Goal: Task Accomplishment & Management: Use online tool/utility

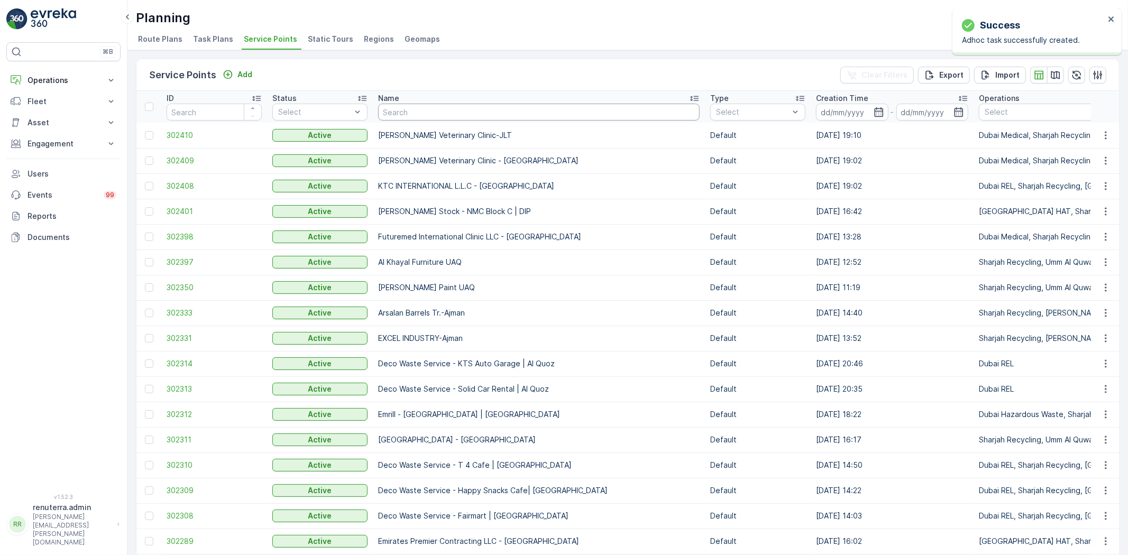
click at [424, 108] on input "text" at bounding box center [539, 112] width 322 height 17
type input "d"
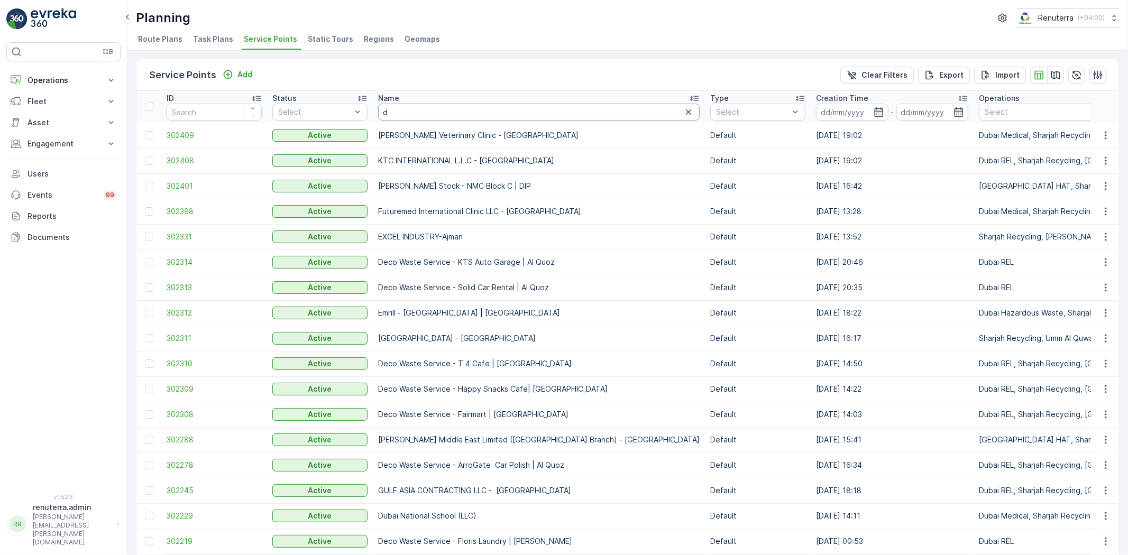
click at [459, 110] on input "d" at bounding box center [539, 112] width 322 height 17
type input "dott"
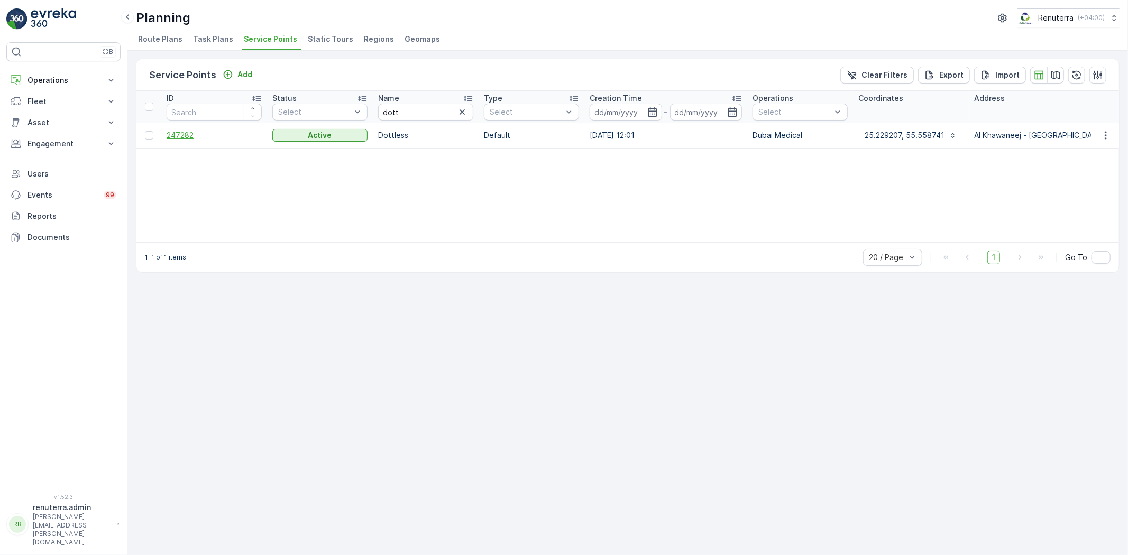
click at [194, 140] on span "247282" at bounding box center [214, 135] width 95 height 11
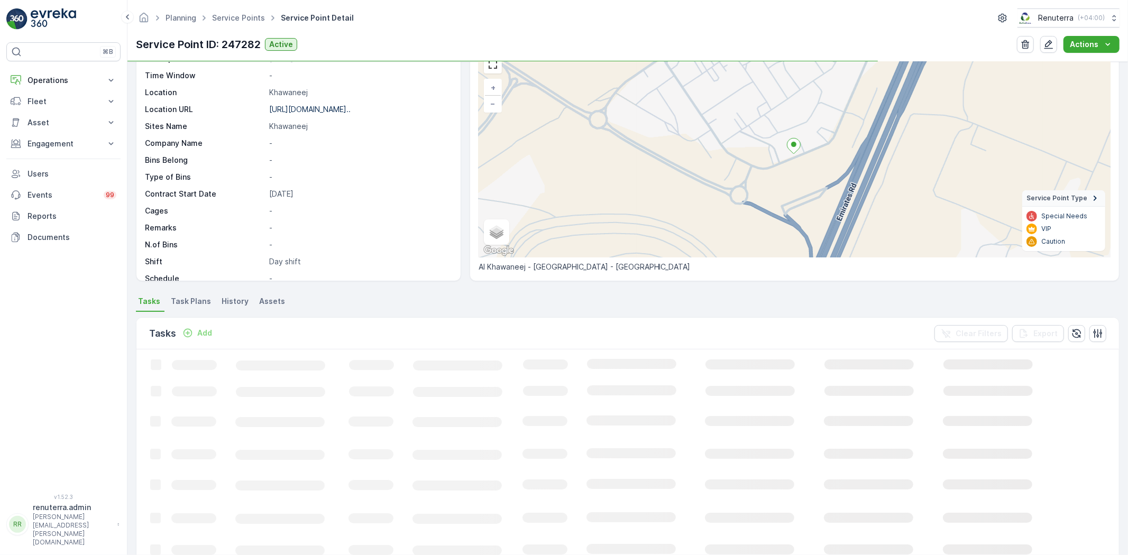
scroll to position [117, 0]
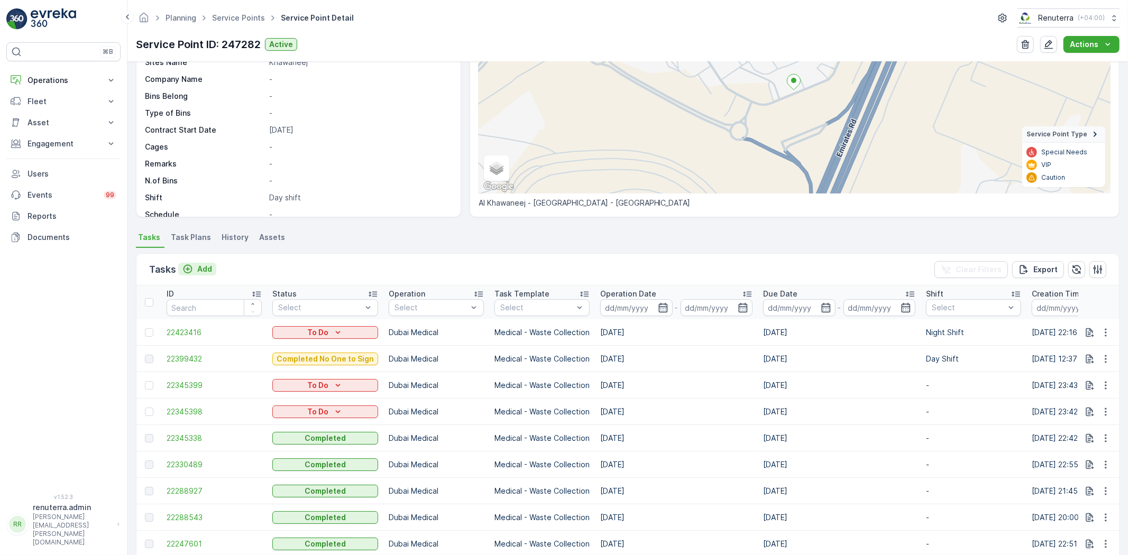
click at [202, 264] on p "Add" at bounding box center [204, 269] width 15 height 11
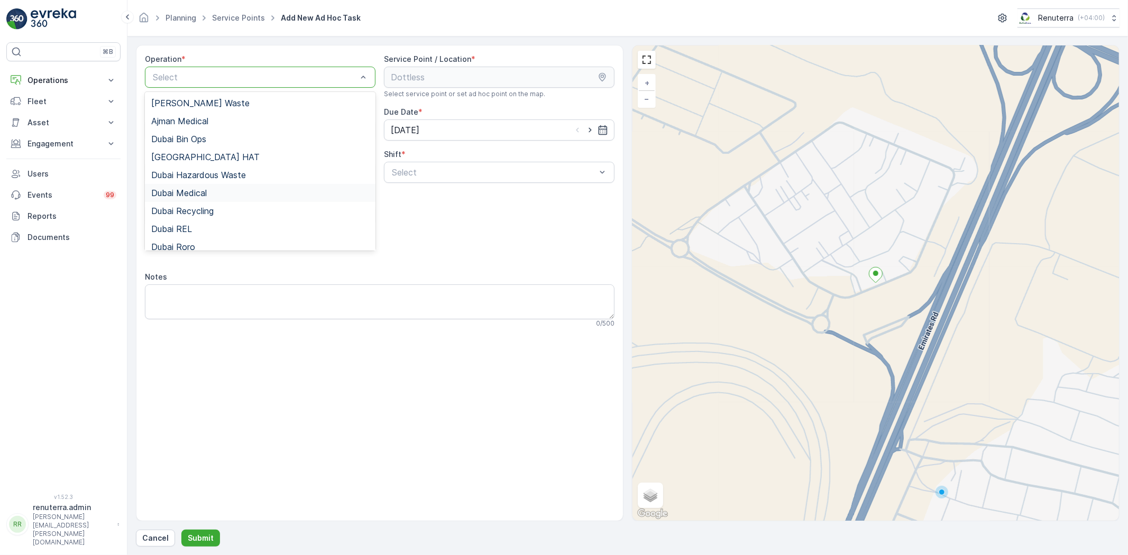
click at [215, 192] on div "Dubai Medical" at bounding box center [260, 193] width 218 height 10
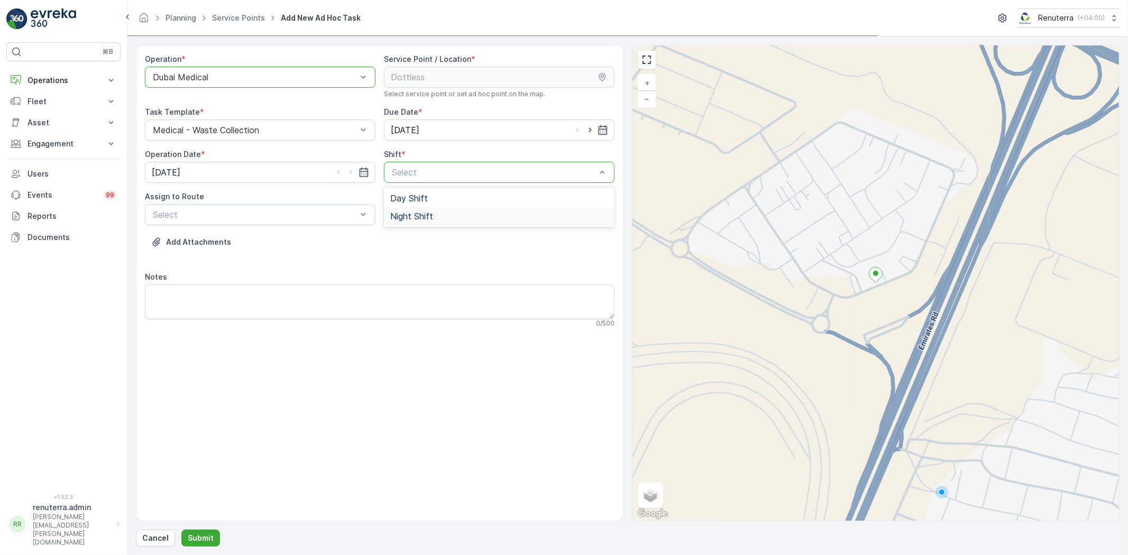
click at [478, 210] on div "Night Shift" at bounding box center [499, 216] width 231 height 18
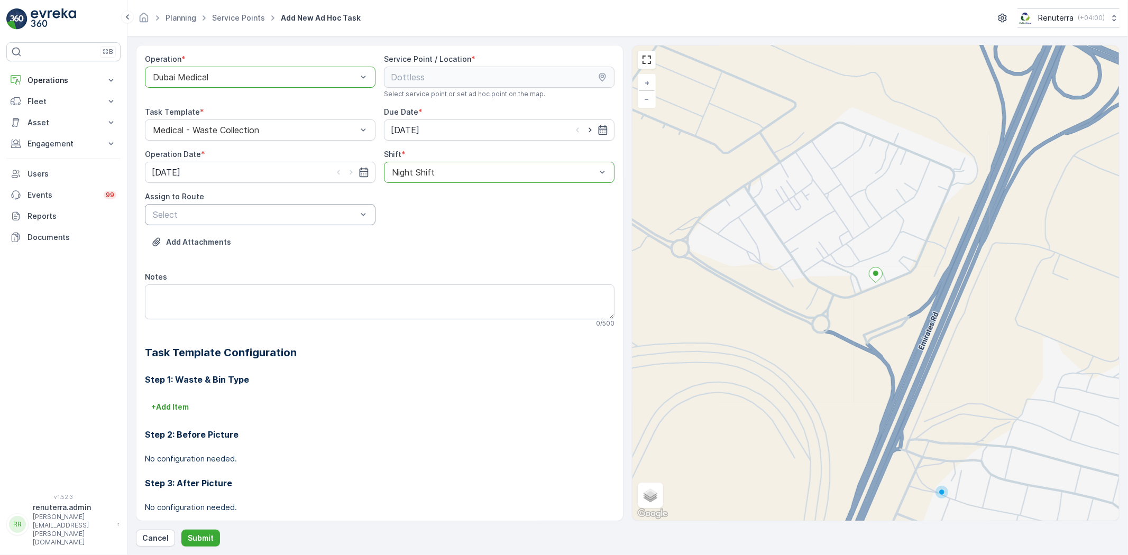
click at [235, 222] on div "Select" at bounding box center [260, 214] width 231 height 21
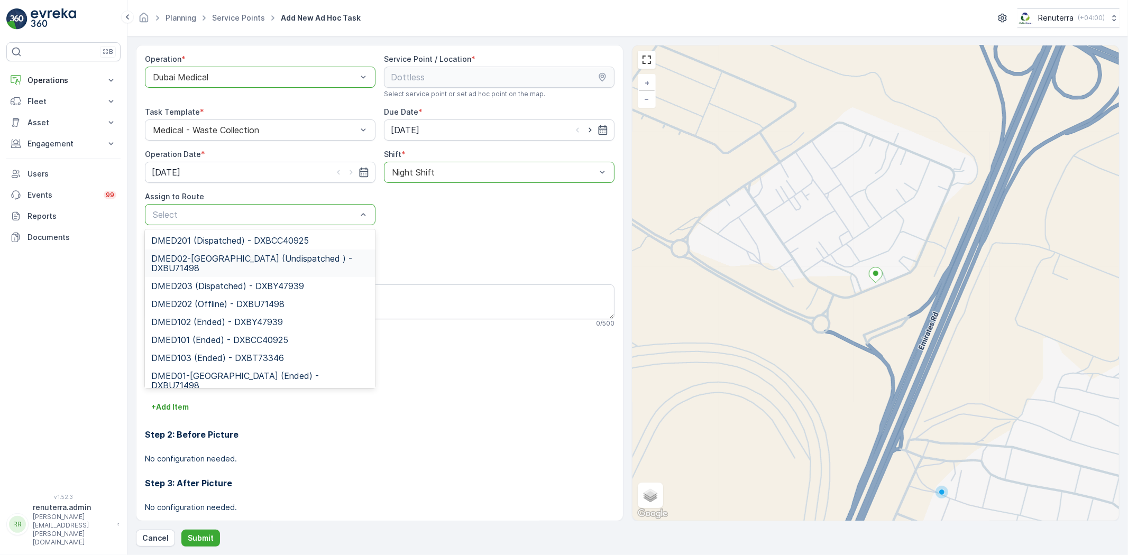
click at [231, 266] on span "DMED02-[GEOGRAPHIC_DATA] (Undispatched ) - DXBU71498" at bounding box center [260, 263] width 218 height 19
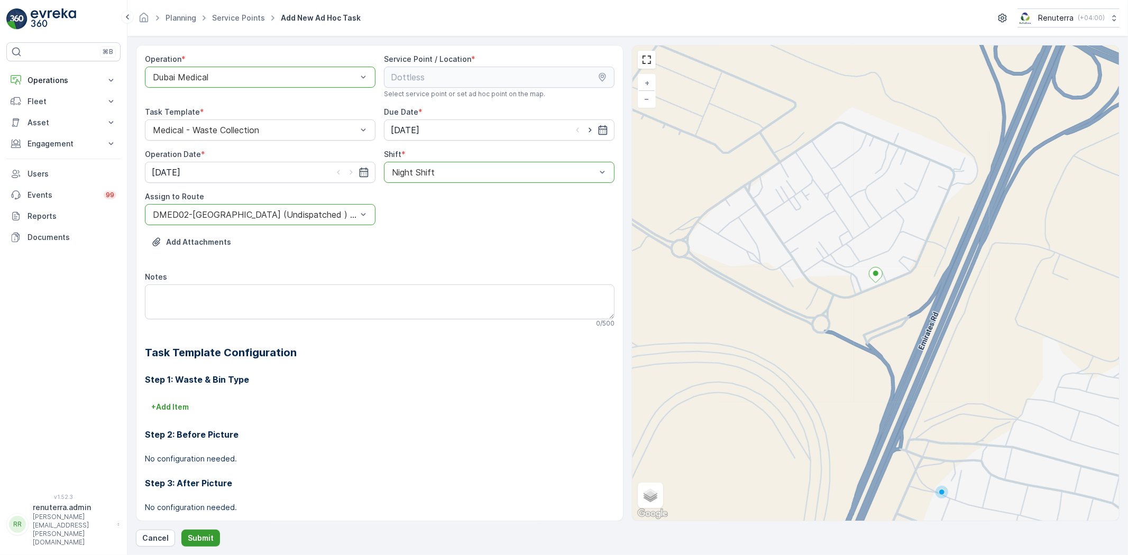
click at [208, 534] on p "Submit" at bounding box center [201, 538] width 26 height 11
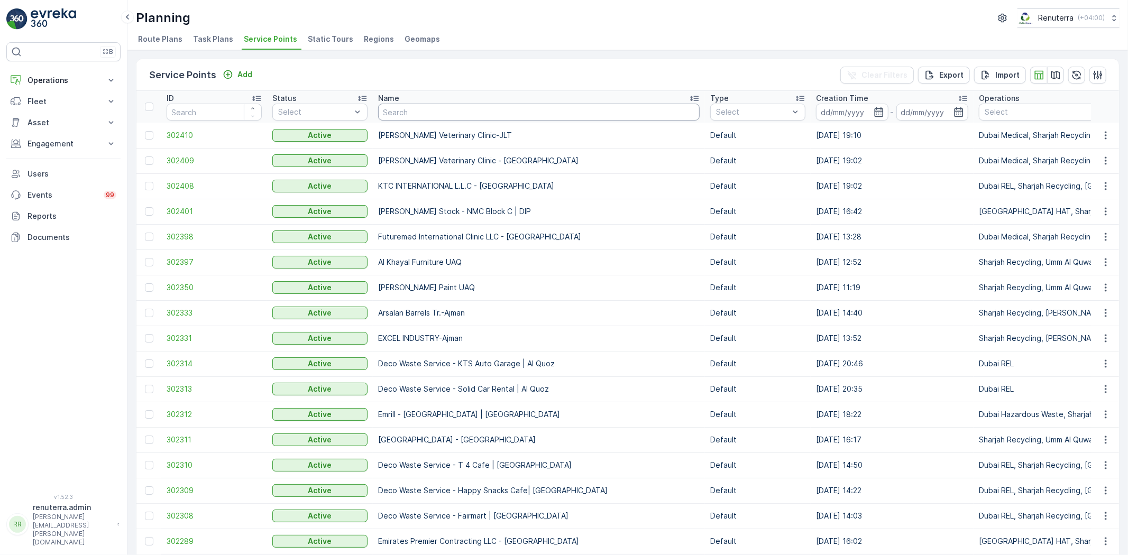
click at [457, 110] on input "text" at bounding box center [539, 112] width 322 height 17
type input "sa"
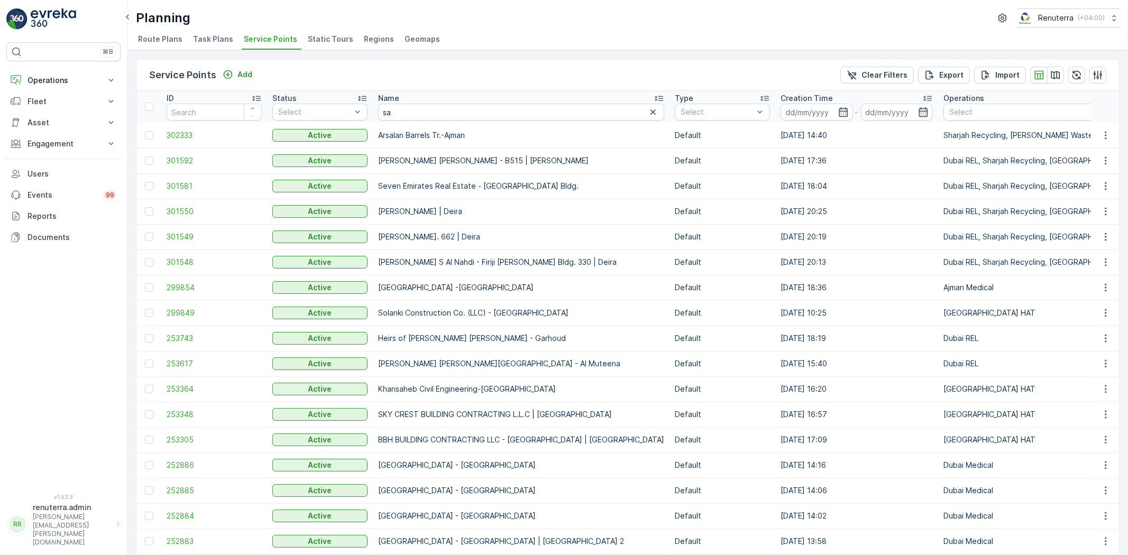
drag, startPoint x: 430, startPoint y: 123, endPoint x: 445, endPoint y: 104, distance: 24.5
click at [442, 109] on input "sa" at bounding box center [521, 112] width 286 height 17
type input "[PERSON_NAME]"
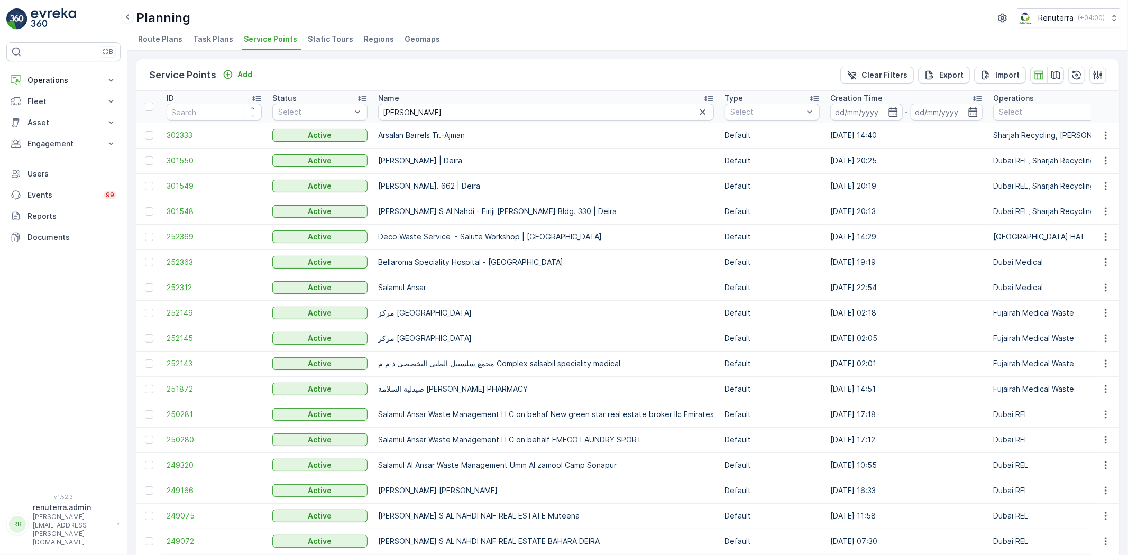
click at [177, 288] on span "252312" at bounding box center [214, 287] width 95 height 11
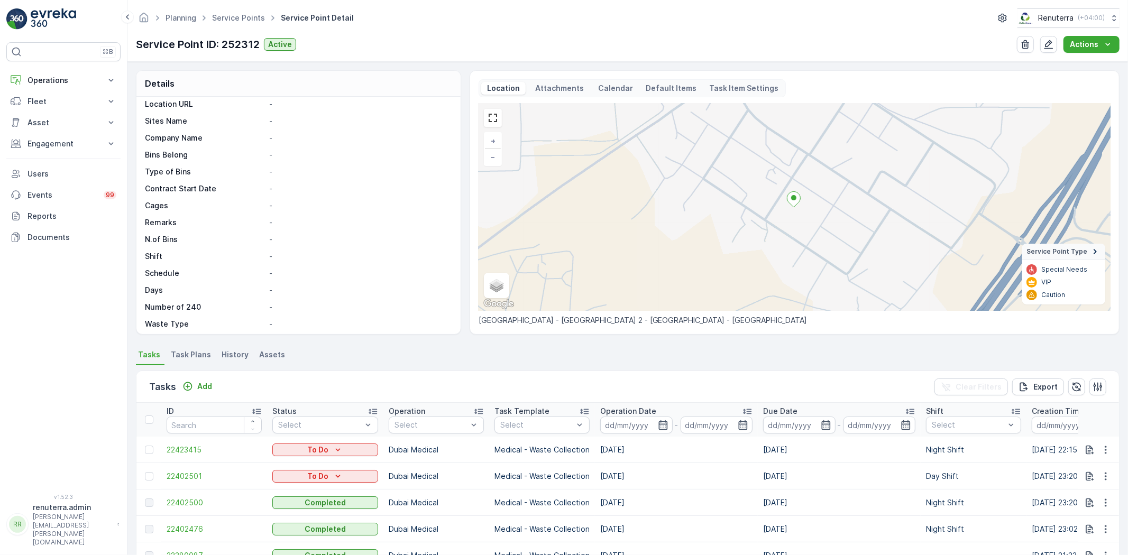
scroll to position [197, 0]
click at [204, 382] on p "Add" at bounding box center [204, 386] width 15 height 11
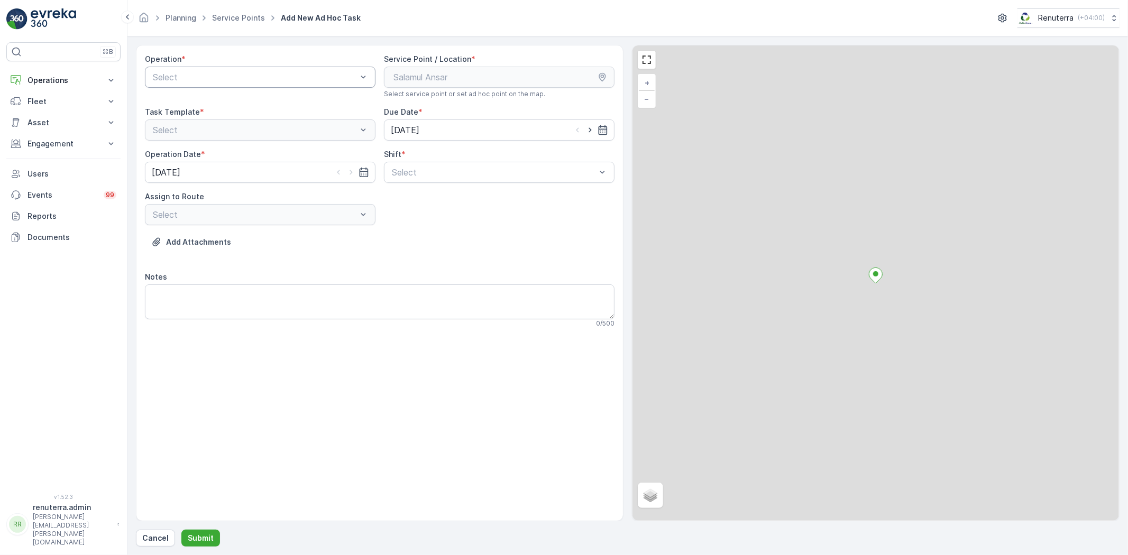
click at [230, 84] on div "Select" at bounding box center [260, 77] width 231 height 21
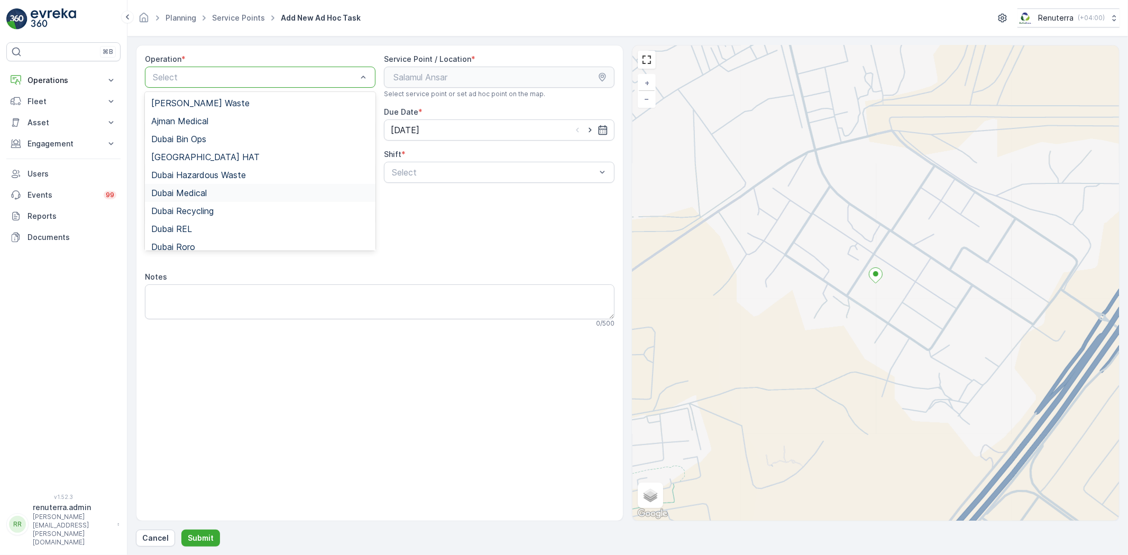
click at [227, 187] on div "Dubai Medical" at bounding box center [260, 193] width 231 height 18
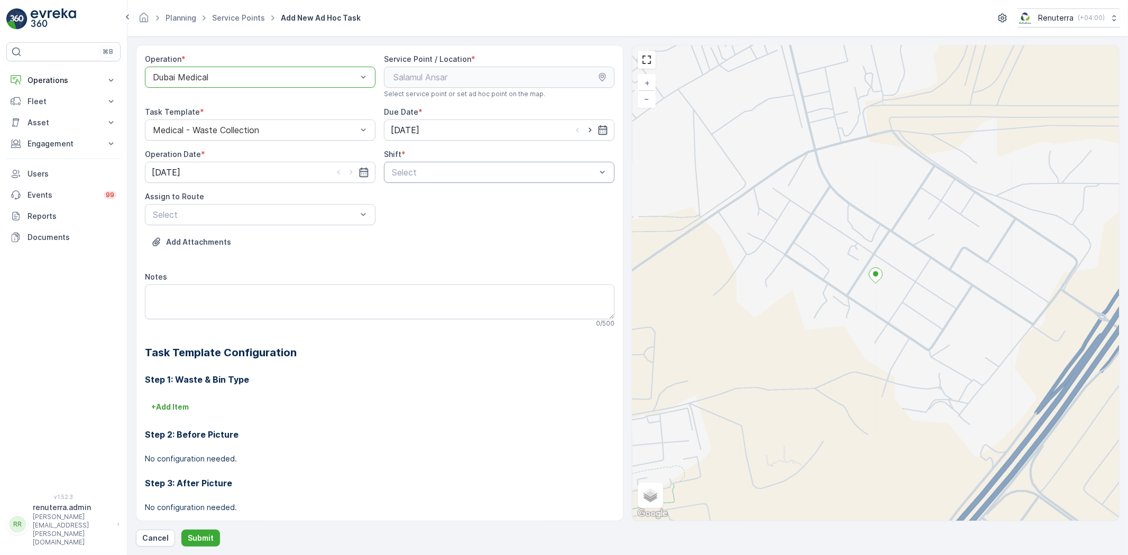
click at [418, 217] on span "Night Shift" at bounding box center [411, 217] width 43 height 10
click at [224, 203] on div "Assign to Route Select" at bounding box center [260, 208] width 231 height 34
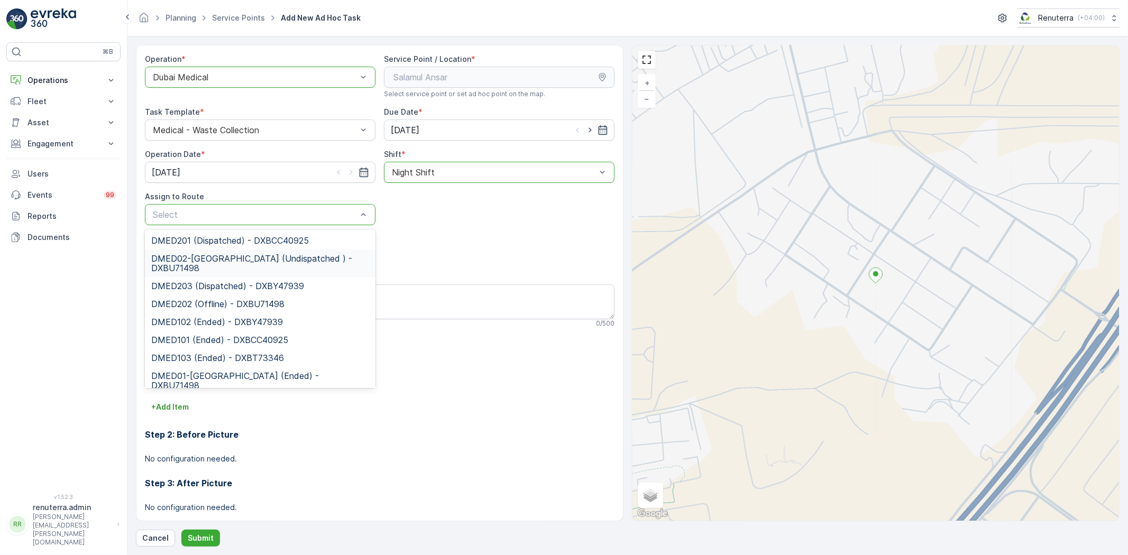
click at [243, 267] on span "DMED02-[GEOGRAPHIC_DATA] (Undispatched ) - DXBU71498" at bounding box center [260, 263] width 218 height 19
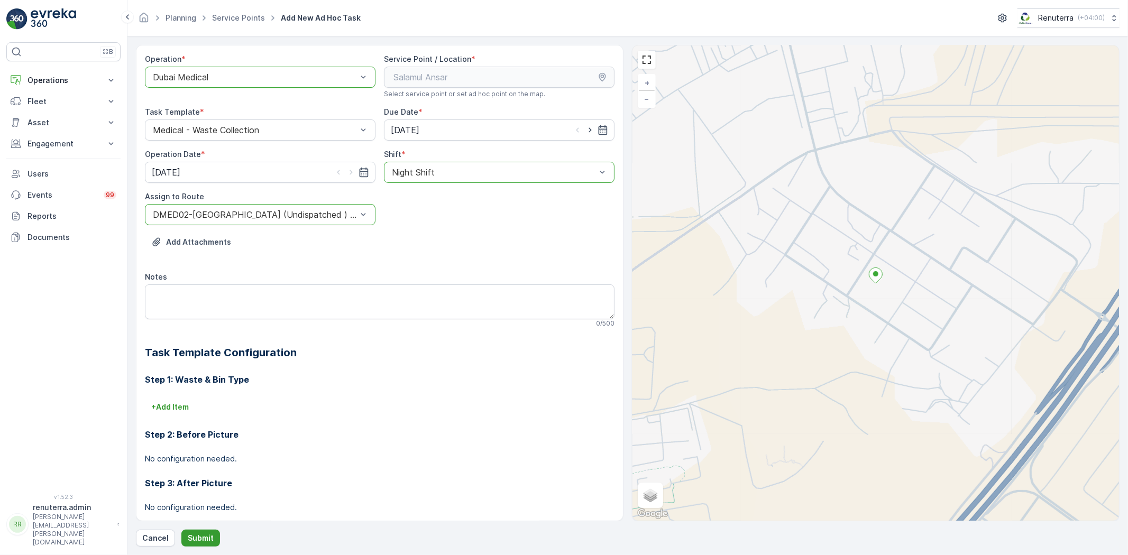
click at [207, 536] on p "Submit" at bounding box center [201, 538] width 26 height 11
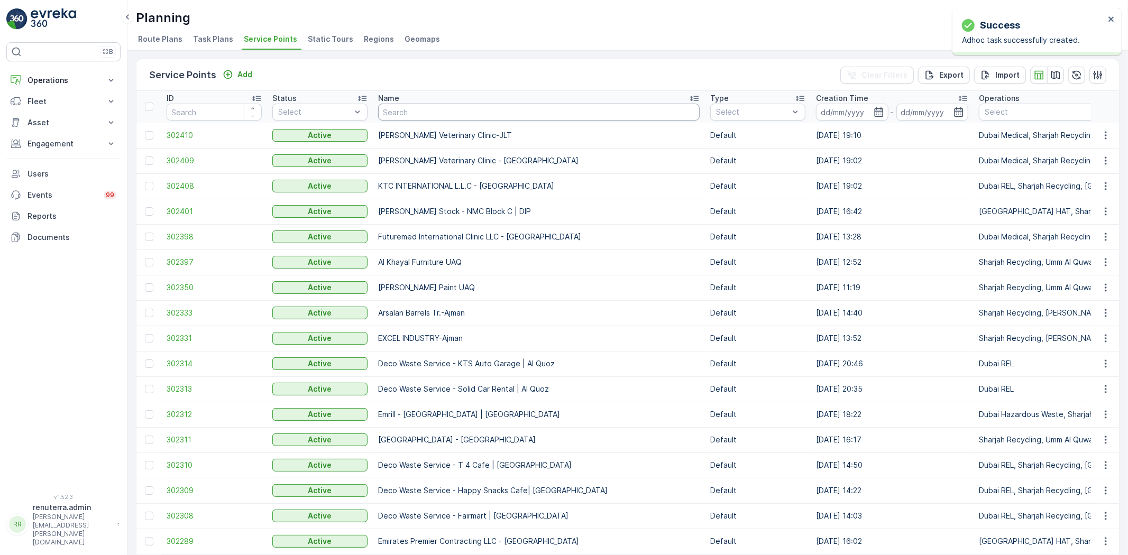
click at [428, 116] on input "text" at bounding box center [539, 112] width 322 height 17
type input "sa"
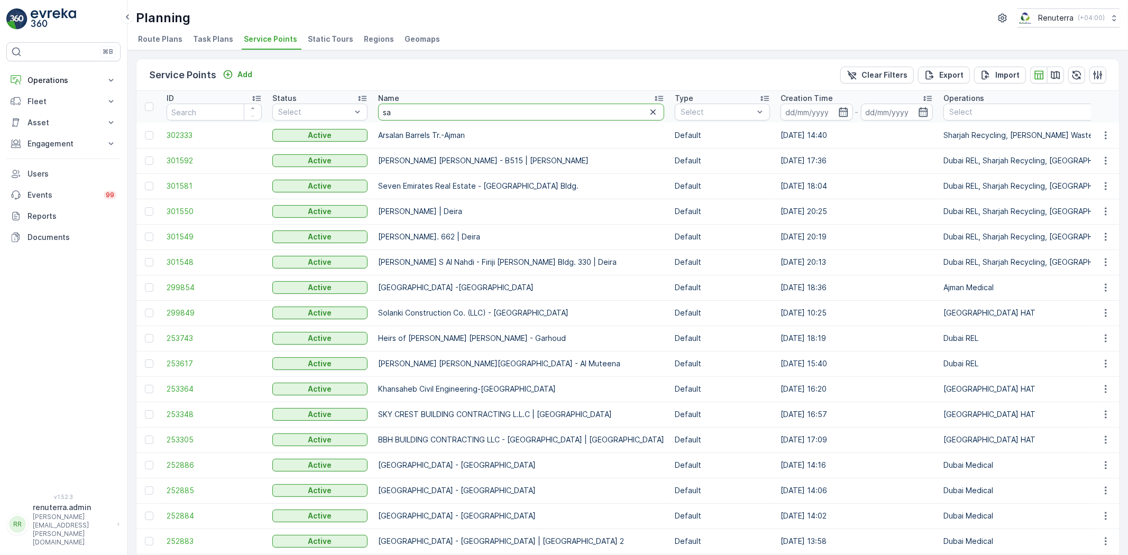
type input "[PERSON_NAME]"
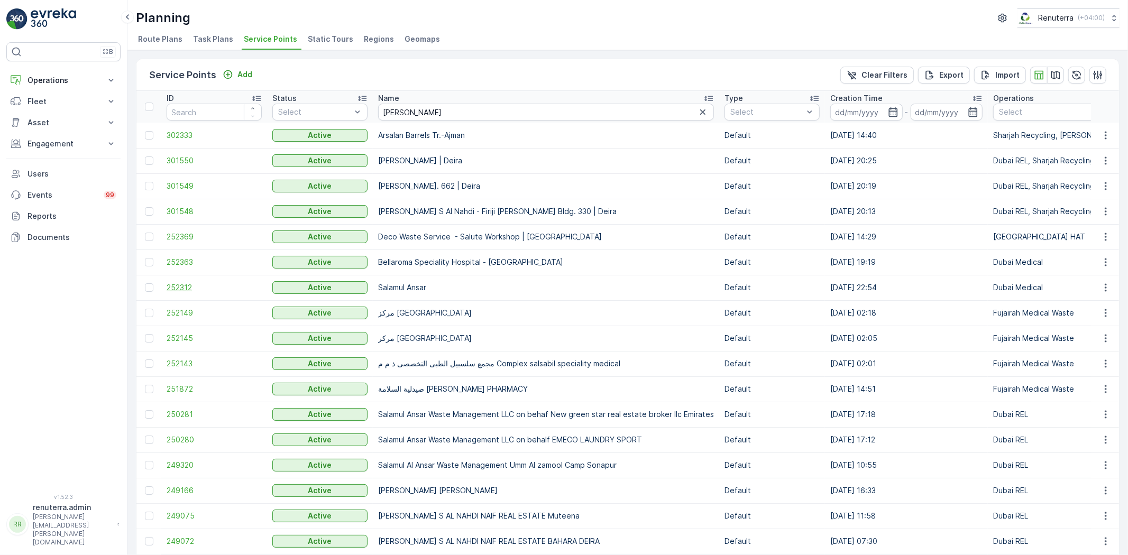
click at [181, 288] on span "252312" at bounding box center [214, 287] width 95 height 11
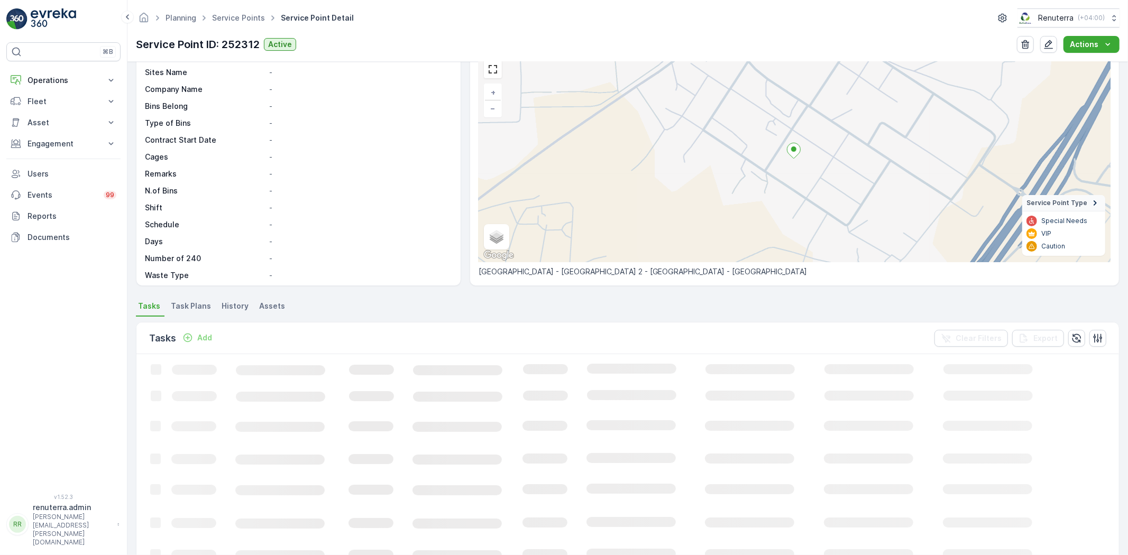
scroll to position [117, 0]
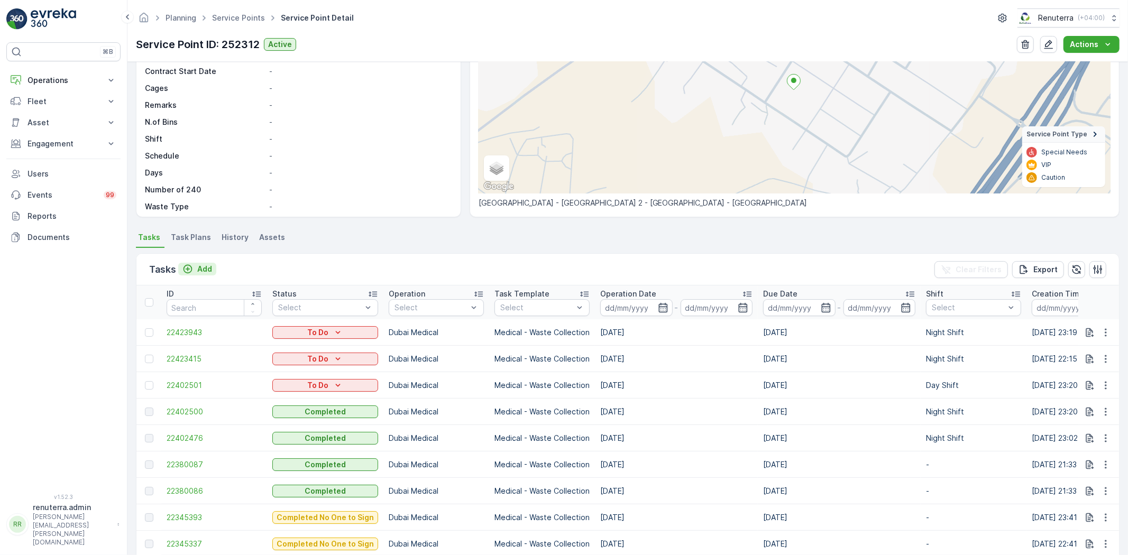
click at [210, 266] on p "Add" at bounding box center [204, 269] width 15 height 11
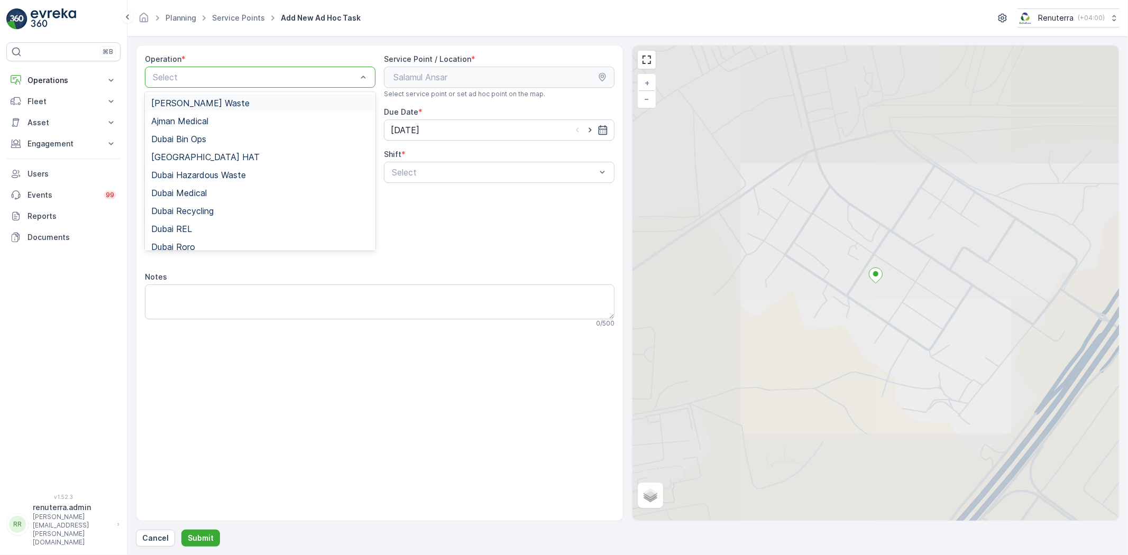
drag, startPoint x: 295, startPoint y: 72, endPoint x: 289, endPoint y: 82, distance: 11.9
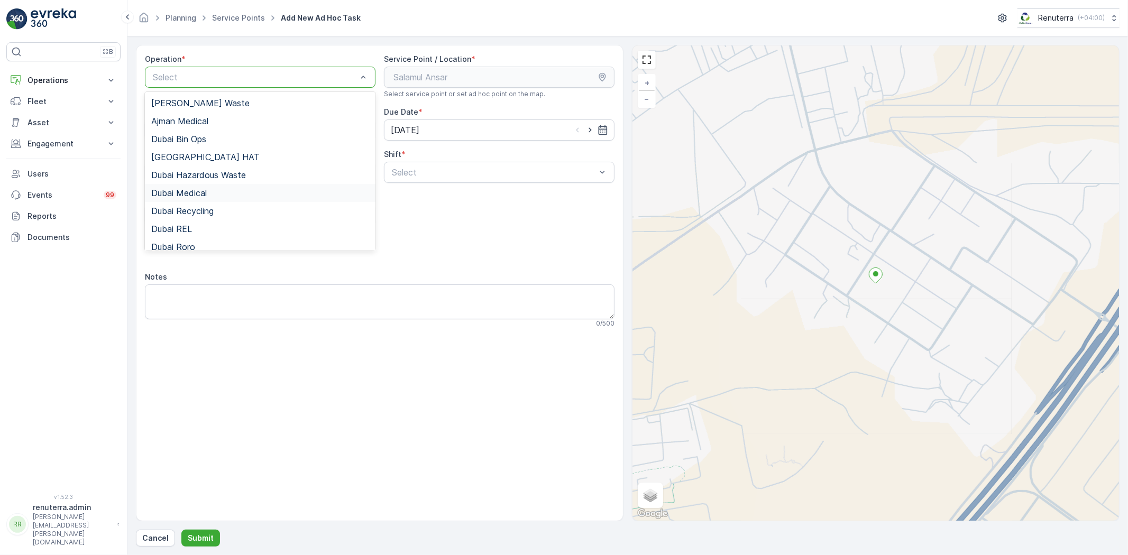
click at [242, 199] on div "Dubai Medical" at bounding box center [260, 193] width 231 height 18
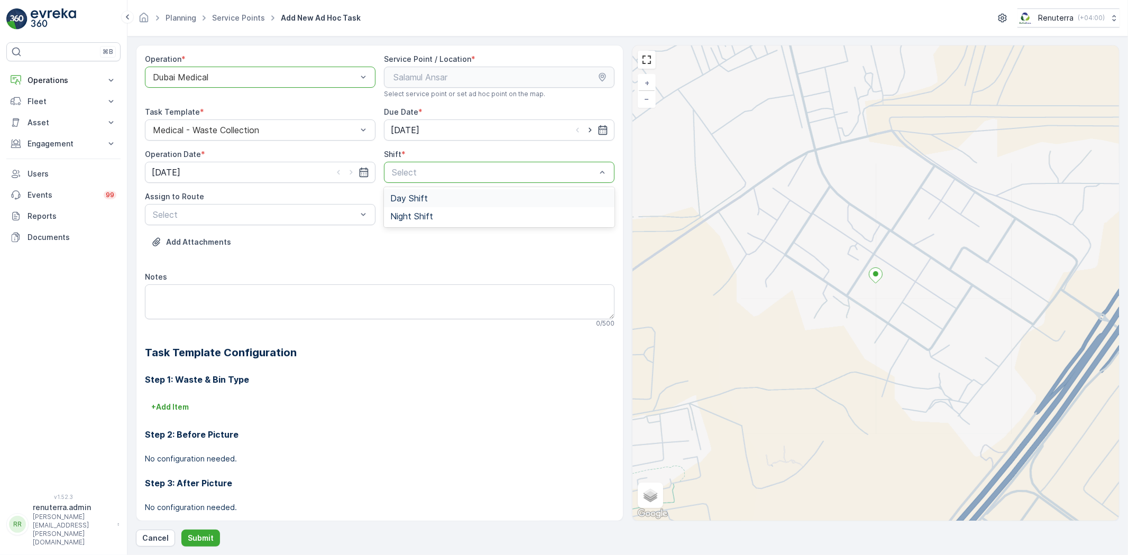
click at [413, 199] on span "Day Shift" at bounding box center [409, 199] width 38 height 10
click at [260, 202] on div "Assign to Route" at bounding box center [260, 196] width 231 height 11
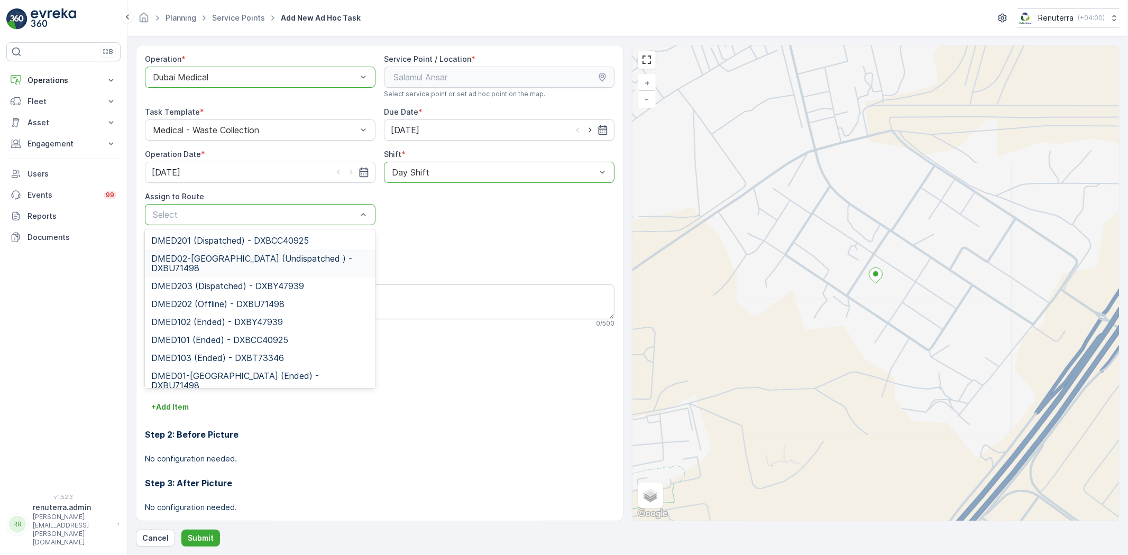
click at [225, 267] on span "DMED02-[GEOGRAPHIC_DATA] (Undispatched ) - DXBU71498" at bounding box center [260, 263] width 218 height 19
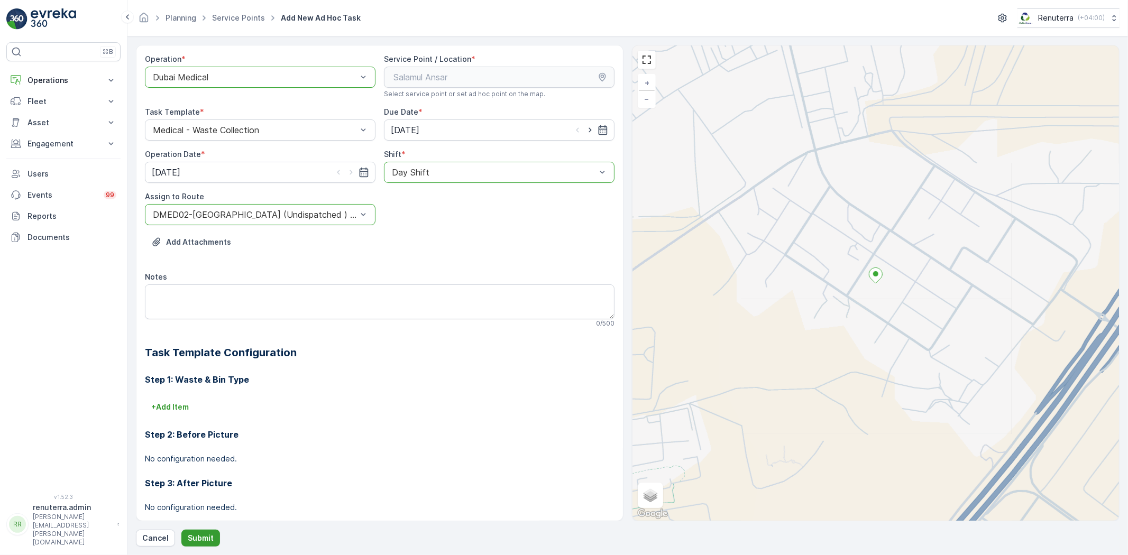
click at [191, 540] on p "Submit" at bounding box center [201, 538] width 26 height 11
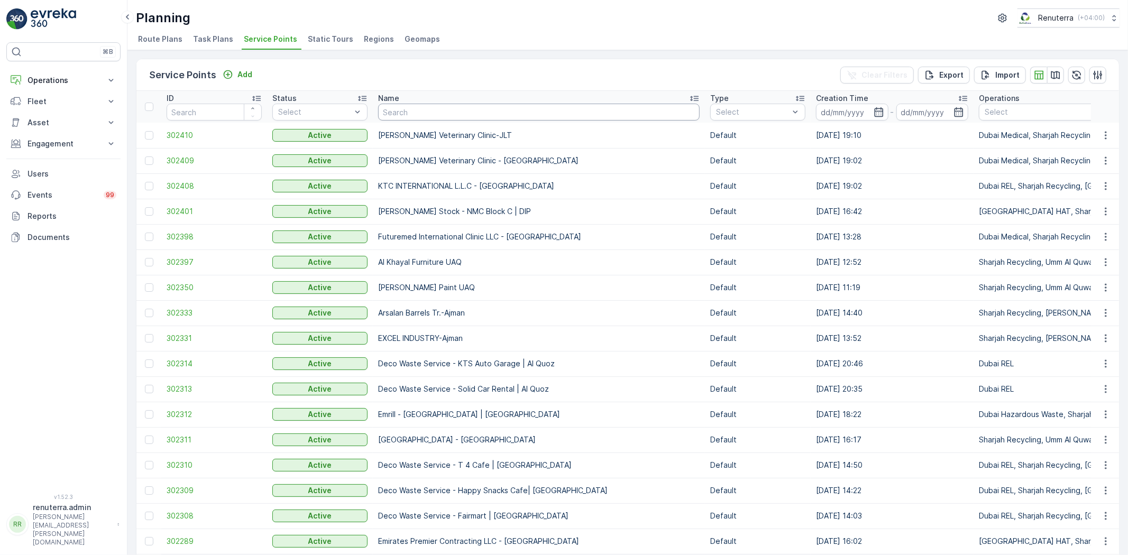
click at [411, 113] on input "text" at bounding box center [539, 112] width 322 height 17
type input "sa"
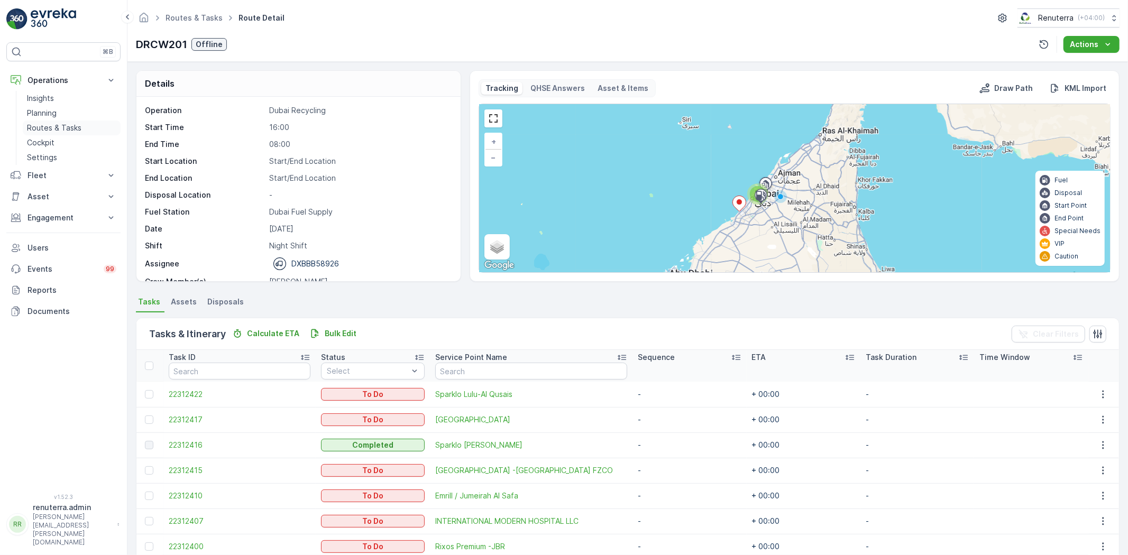
scroll to position [33, 0]
click at [53, 126] on p "Routes & Tasks" at bounding box center [54, 128] width 54 height 11
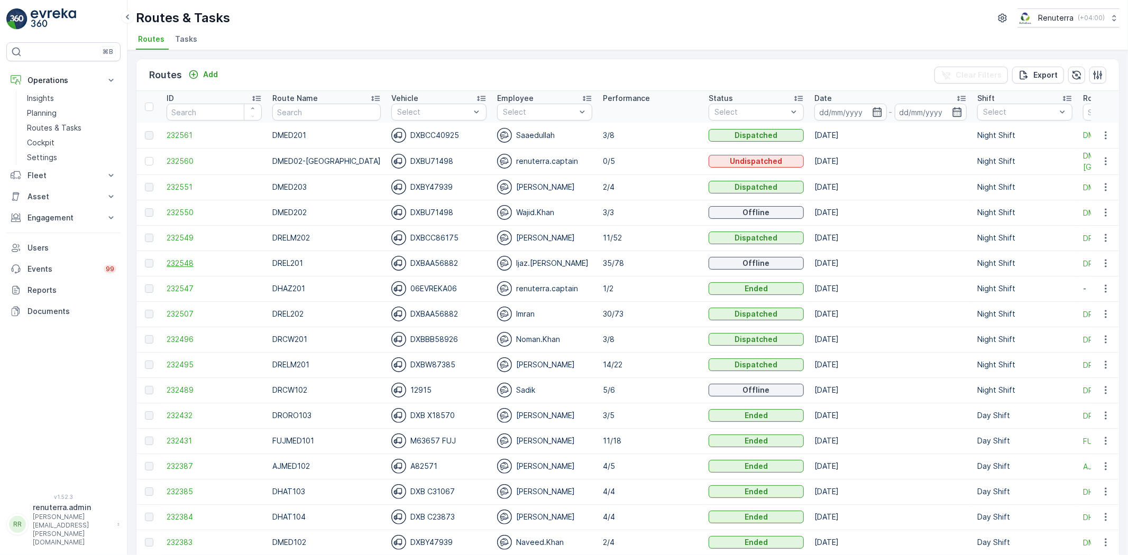
click at [177, 262] on span "232548" at bounding box center [214, 263] width 95 height 11
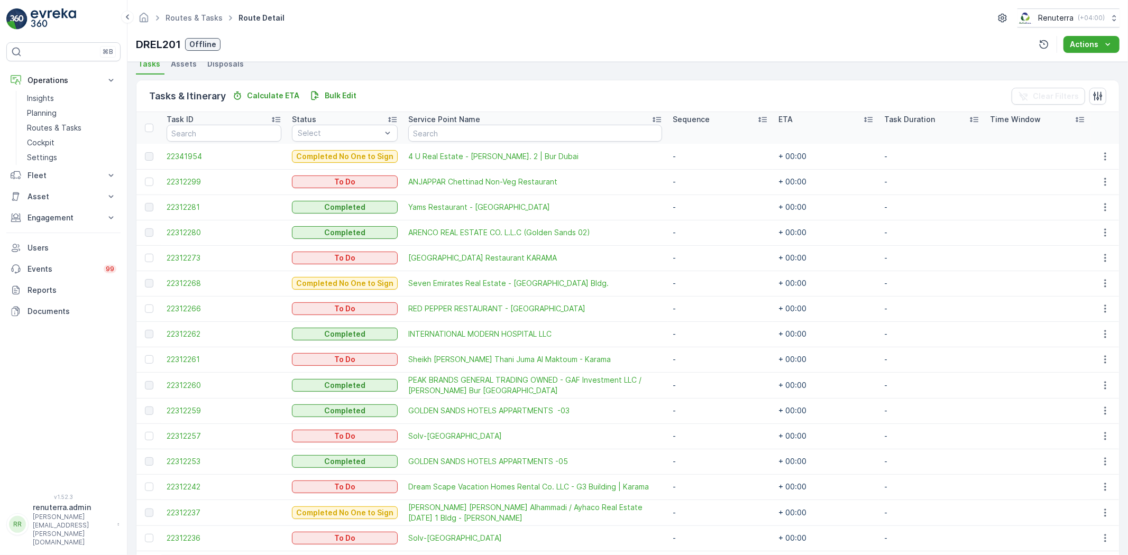
scroll to position [176, 0]
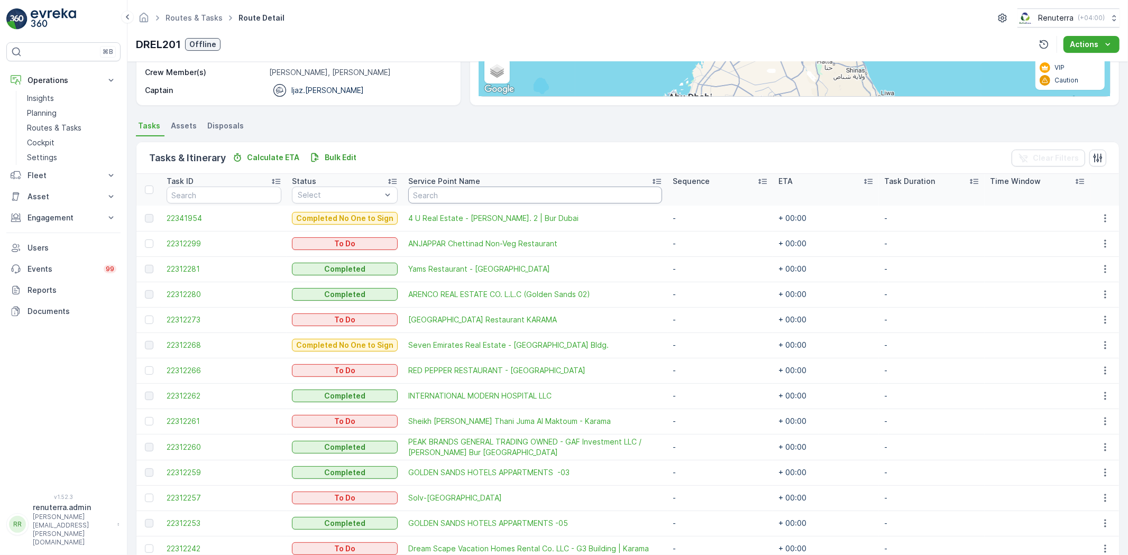
click at [457, 197] on input "text" at bounding box center [535, 195] width 254 height 17
type input "si"
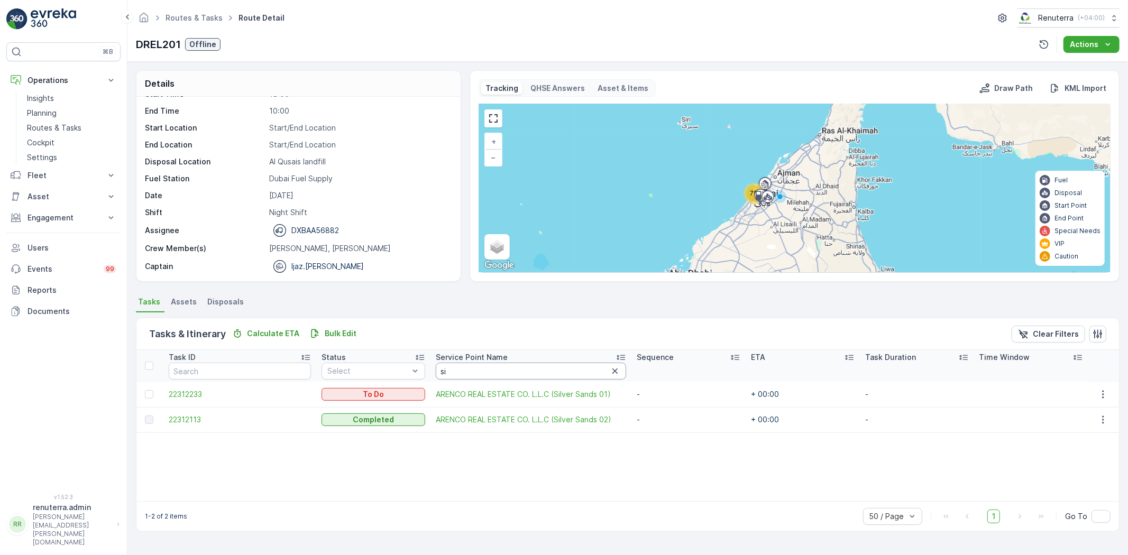
click at [464, 372] on input "si" at bounding box center [531, 371] width 190 height 17
type input "sip"
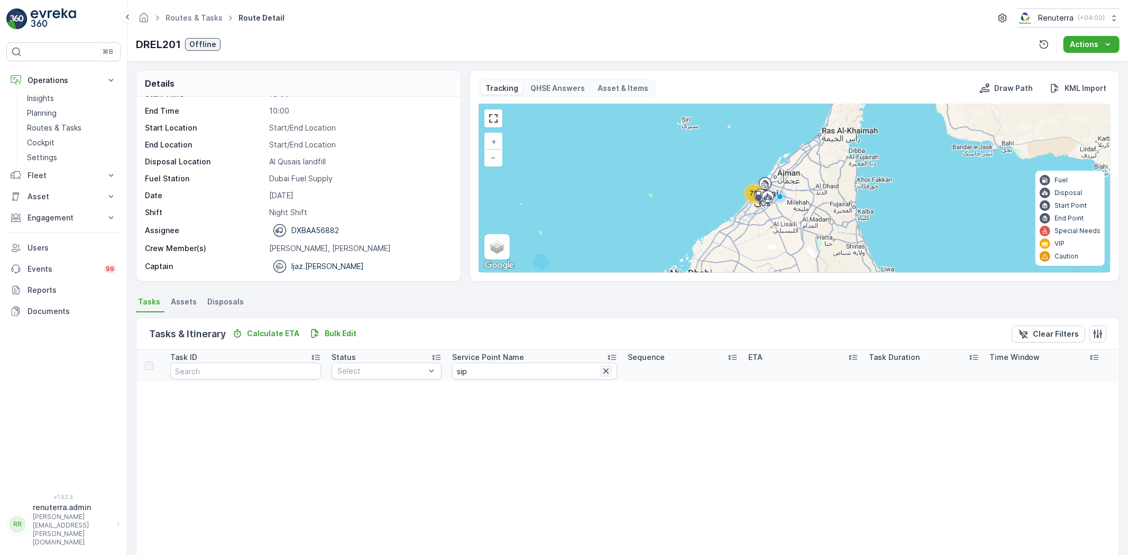
click at [601, 368] on icon "button" at bounding box center [606, 371] width 11 height 11
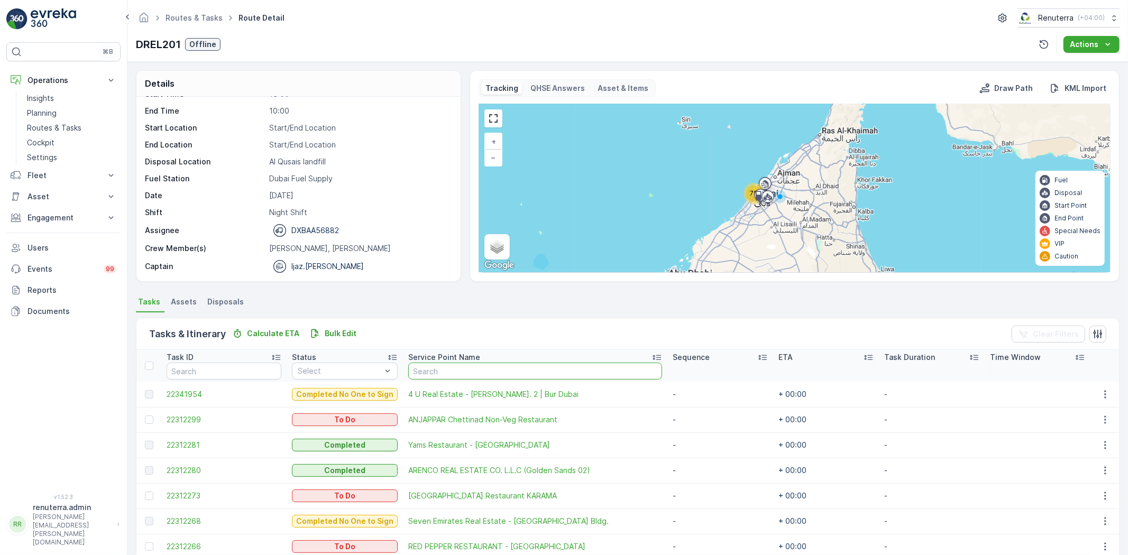
click at [486, 372] on input "text" at bounding box center [535, 371] width 254 height 17
type input "sand"
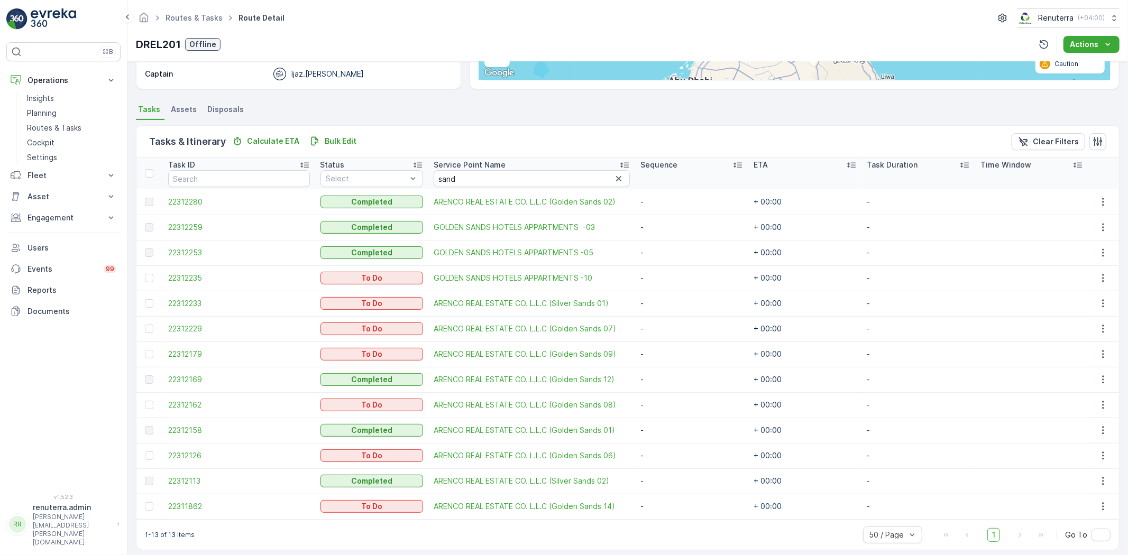
scroll to position [201, 0]
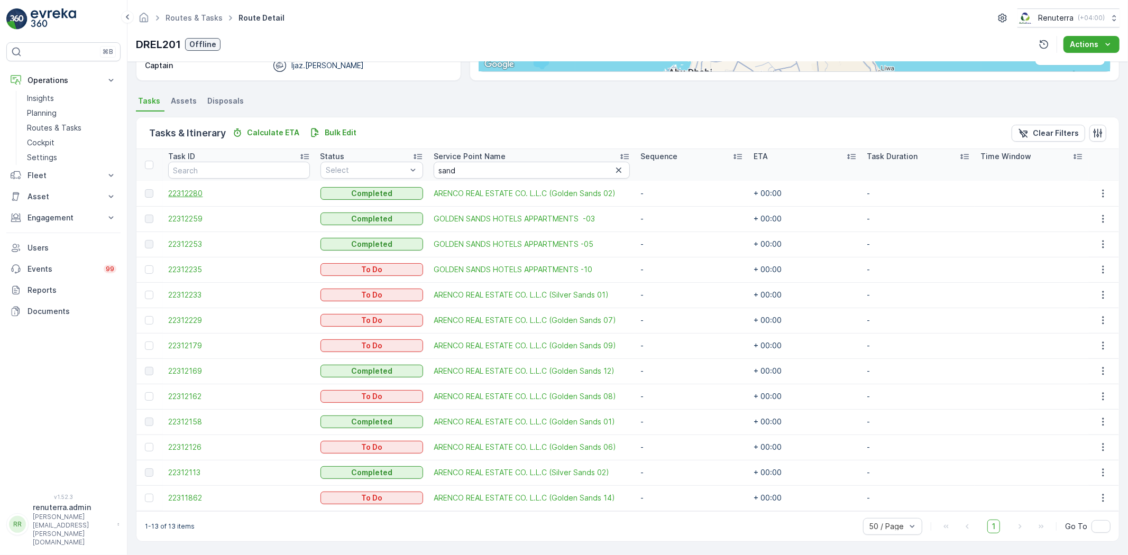
click at [186, 194] on span "22312280" at bounding box center [238, 193] width 141 height 11
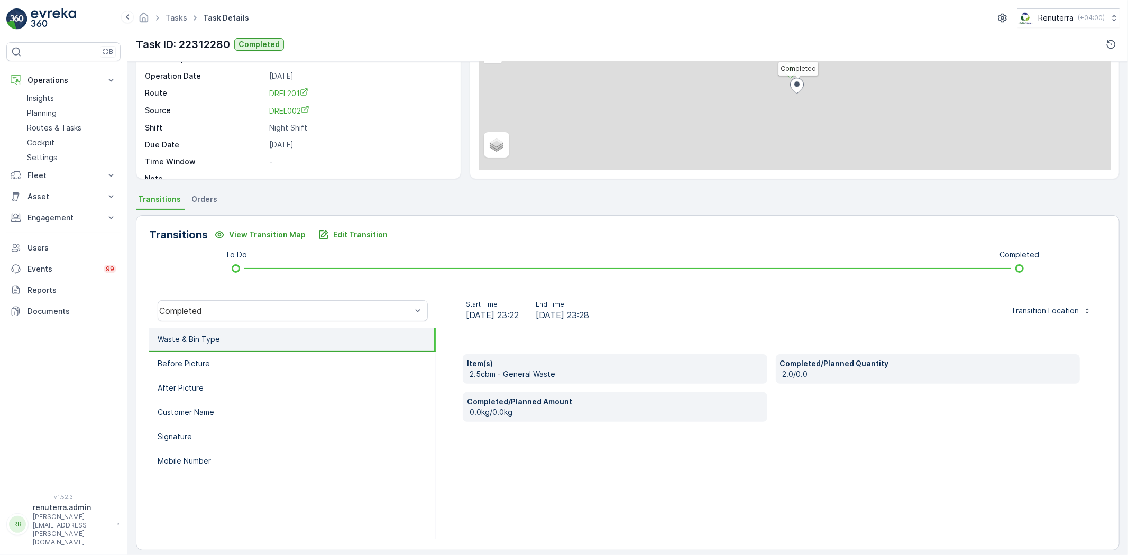
scroll to position [111, 0]
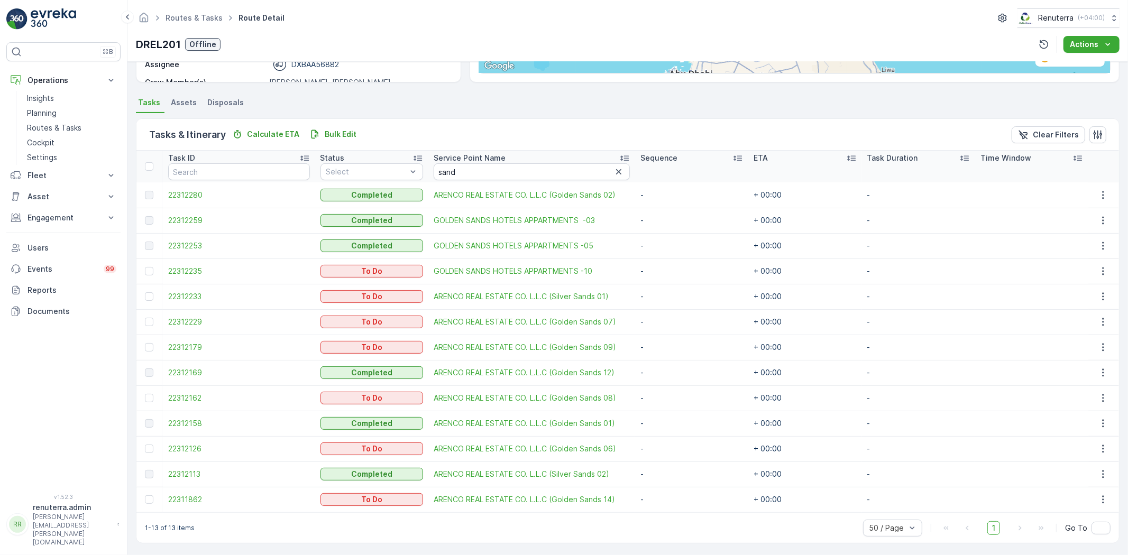
scroll to position [201, 0]
click at [196, 473] on span "22312113" at bounding box center [238, 473] width 141 height 11
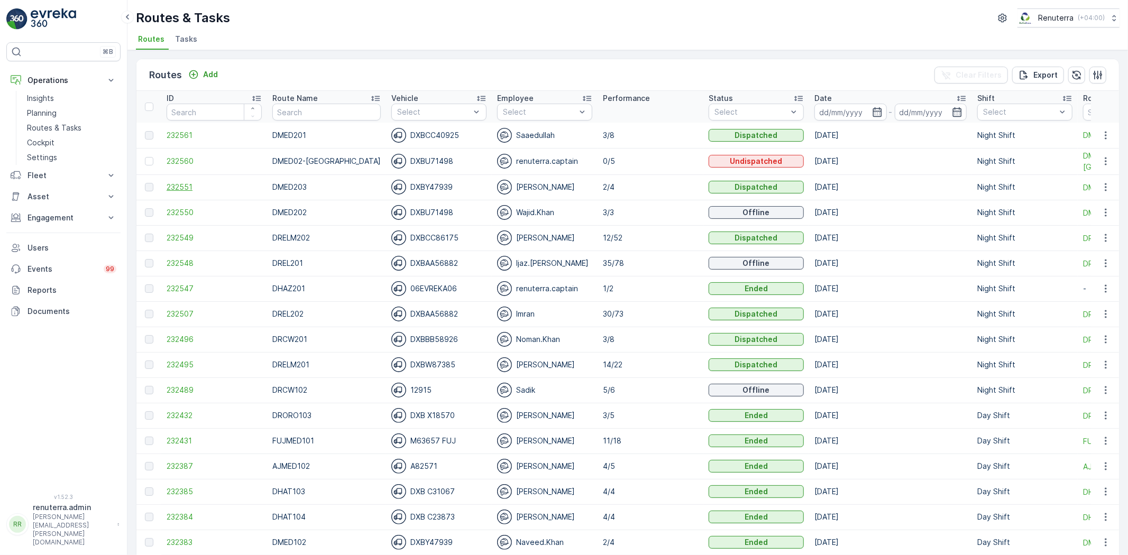
click at [195, 189] on span "232551" at bounding box center [214, 187] width 95 height 11
click at [572, 64] on div "Routes Add Clear Filters Export" at bounding box center [627, 75] width 983 height 32
click at [181, 166] on span "232560" at bounding box center [214, 161] width 95 height 11
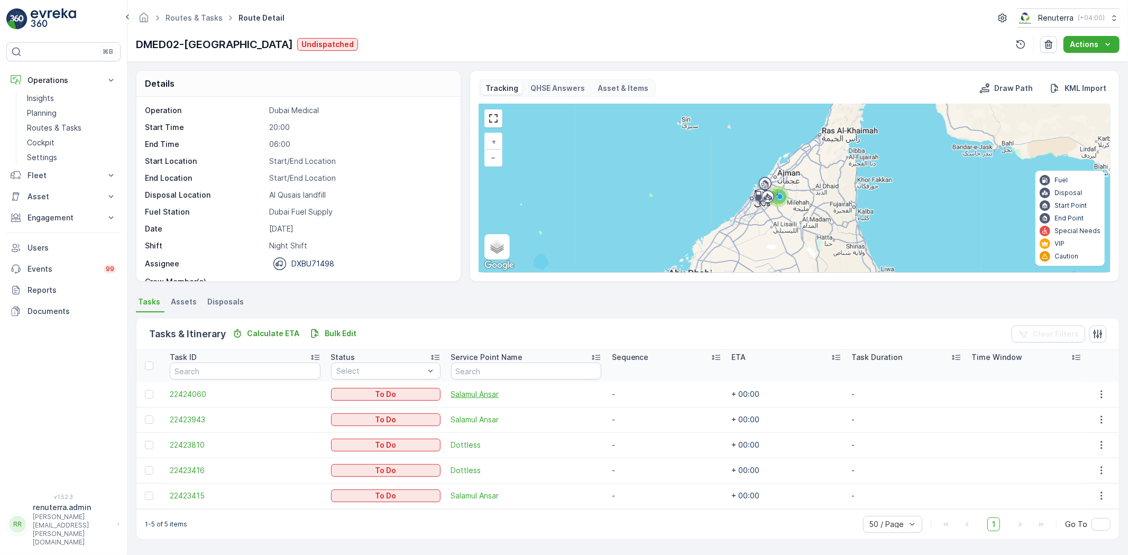
click at [475, 394] on span "Salamul Ansar" at bounding box center [526, 394] width 150 height 11
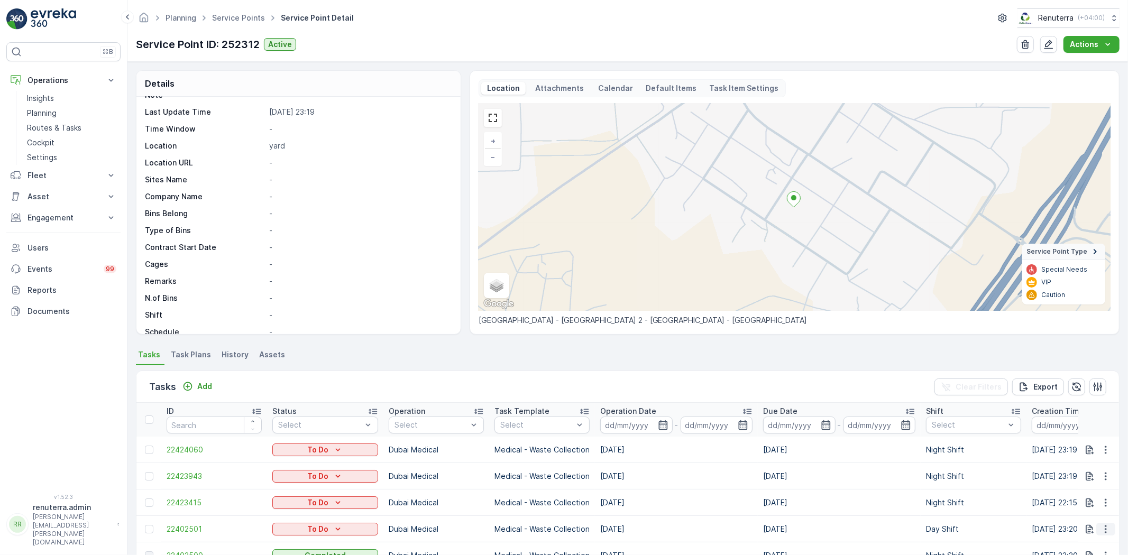
click at [1106, 525] on icon "button" at bounding box center [1106, 529] width 11 height 11
click at [1071, 482] on span "Change Route" at bounding box center [1078, 480] width 51 height 11
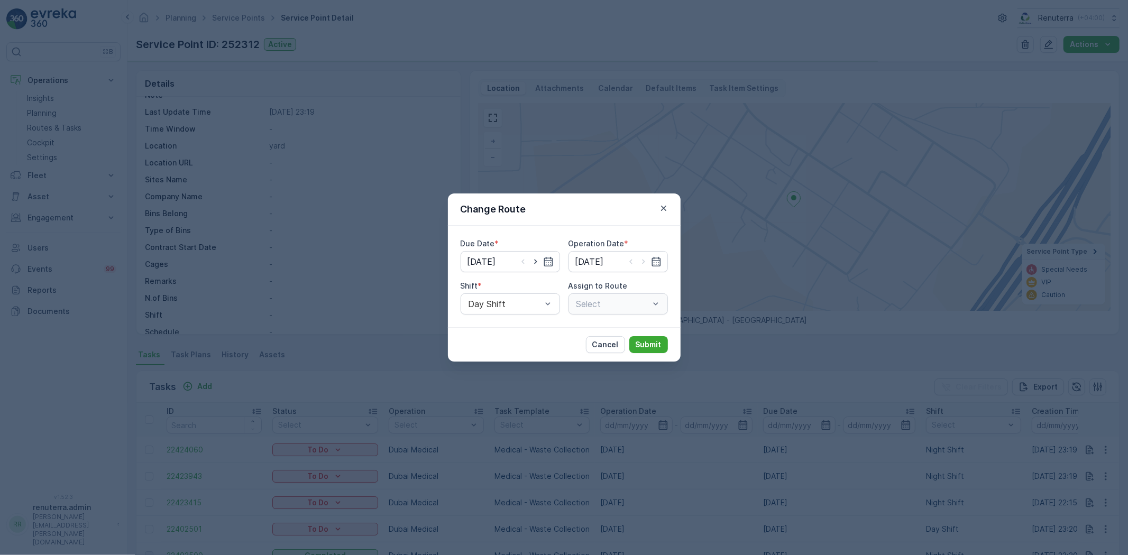
type input "[DATE]"
click at [507, 342] on div "Night Shift" at bounding box center [510, 348] width 99 height 18
click at [646, 341] on p "Submit" at bounding box center [649, 345] width 26 height 11
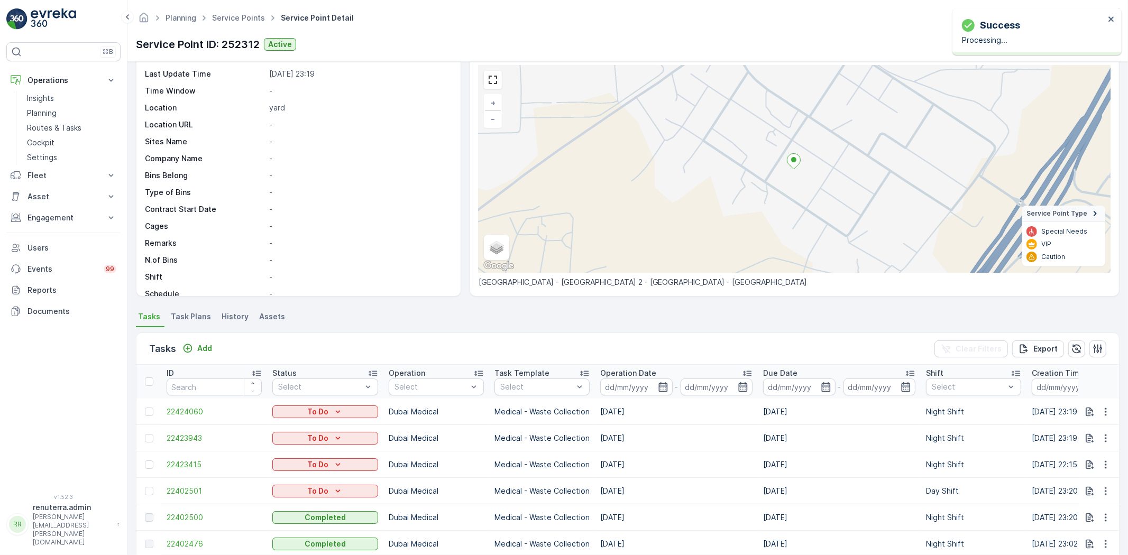
scroll to position [59, 0]
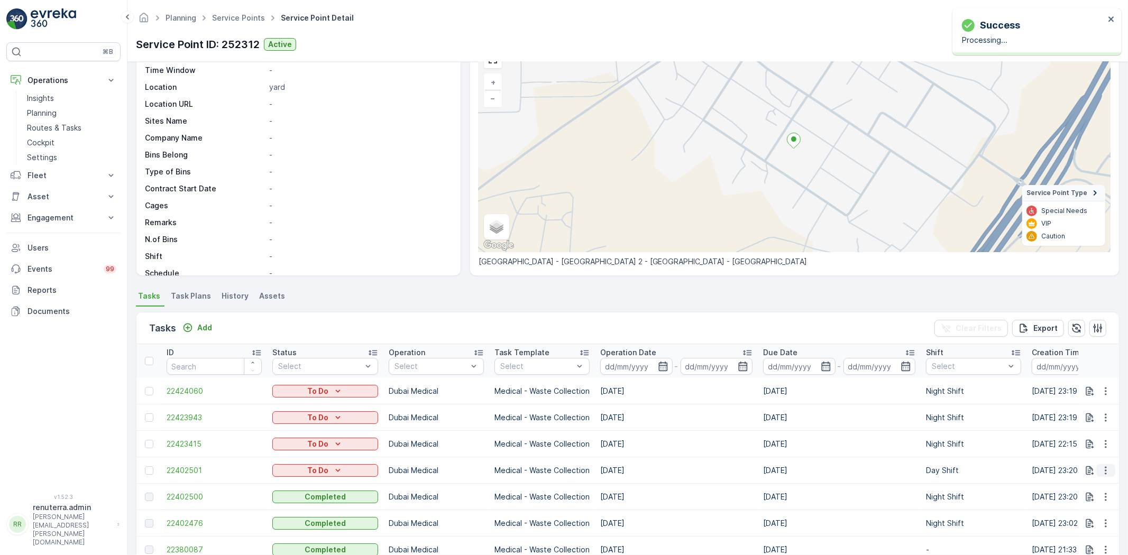
click at [1104, 469] on icon "button" at bounding box center [1106, 471] width 11 height 11
drag, startPoint x: 1108, startPoint y: 462, endPoint x: 1101, endPoint y: 469, distance: 10.1
click at [1106, 464] on td at bounding box center [1099, 471] width 41 height 26
click at [1101, 471] on icon "button" at bounding box center [1106, 471] width 11 height 11
click at [1086, 423] on span "Change Route" at bounding box center [1078, 421] width 51 height 11
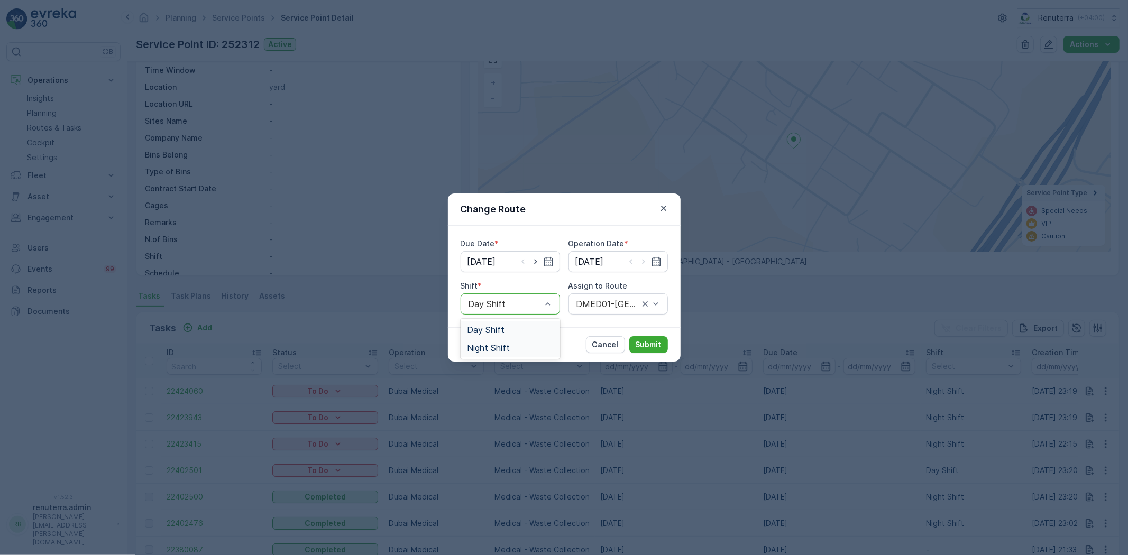
click at [503, 344] on span "Night Shift" at bounding box center [488, 348] width 43 height 10
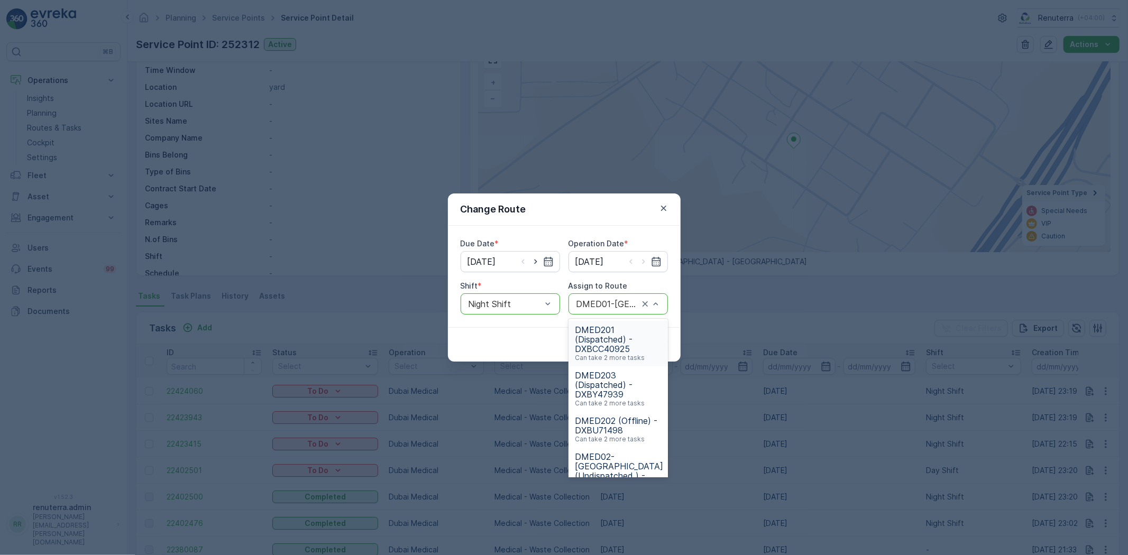
click at [591, 311] on div "DMED01-[GEOGRAPHIC_DATA] (Ended) - DXBU71498" at bounding box center [618, 304] width 99 height 21
click at [627, 457] on span "DMED02-[GEOGRAPHIC_DATA] (Undispatched ) - DXBU71498" at bounding box center [619, 460] width 88 height 38
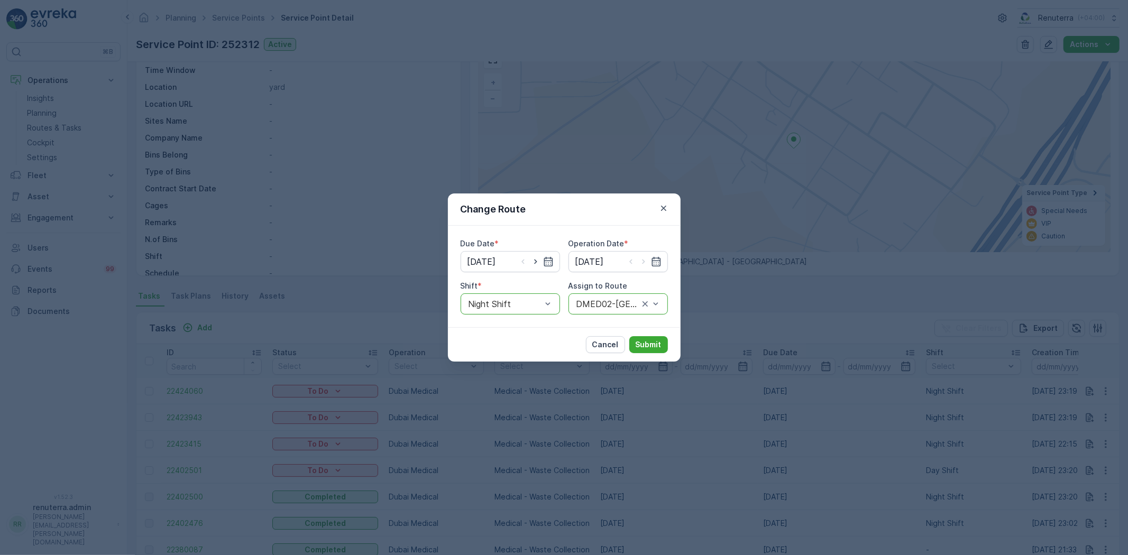
click at [663, 353] on div "Cancel Submit" at bounding box center [627, 344] width 82 height 17
click at [652, 345] on p "Submit" at bounding box center [649, 345] width 26 height 11
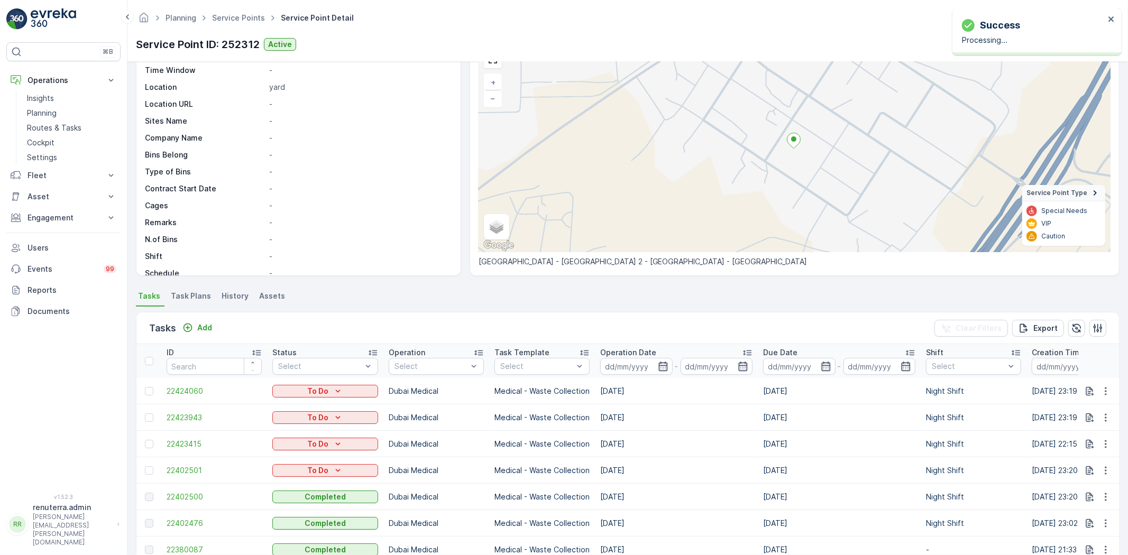
scroll to position [0, 0]
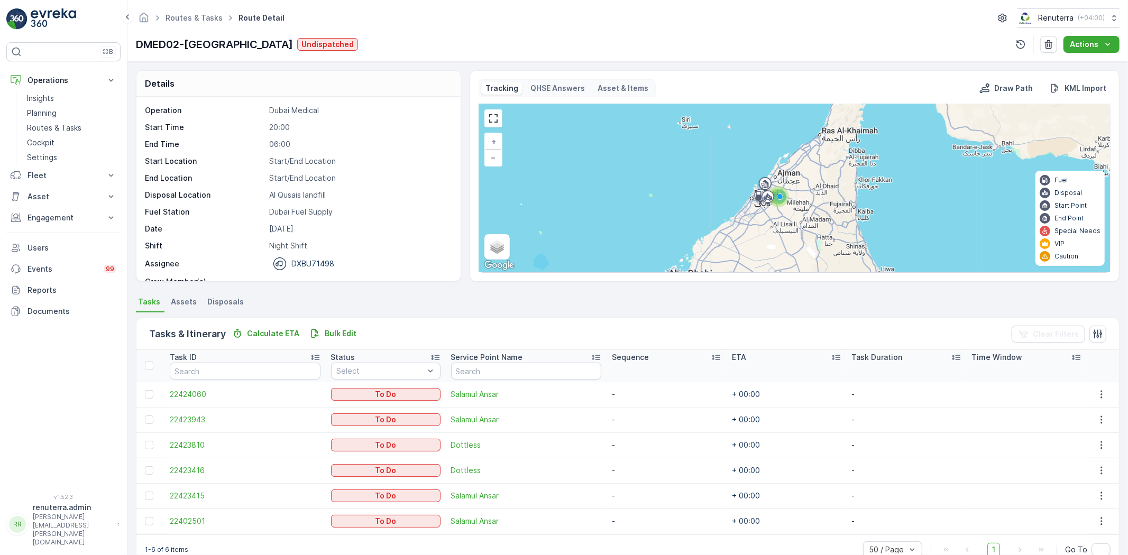
click at [1041, 313] on div "Tasks & Itinerary Calculate ETA Bulk Edit Clear Filters Task ID Status Select S…" at bounding box center [628, 442] width 984 height 258
